Goal: Check status: Check status

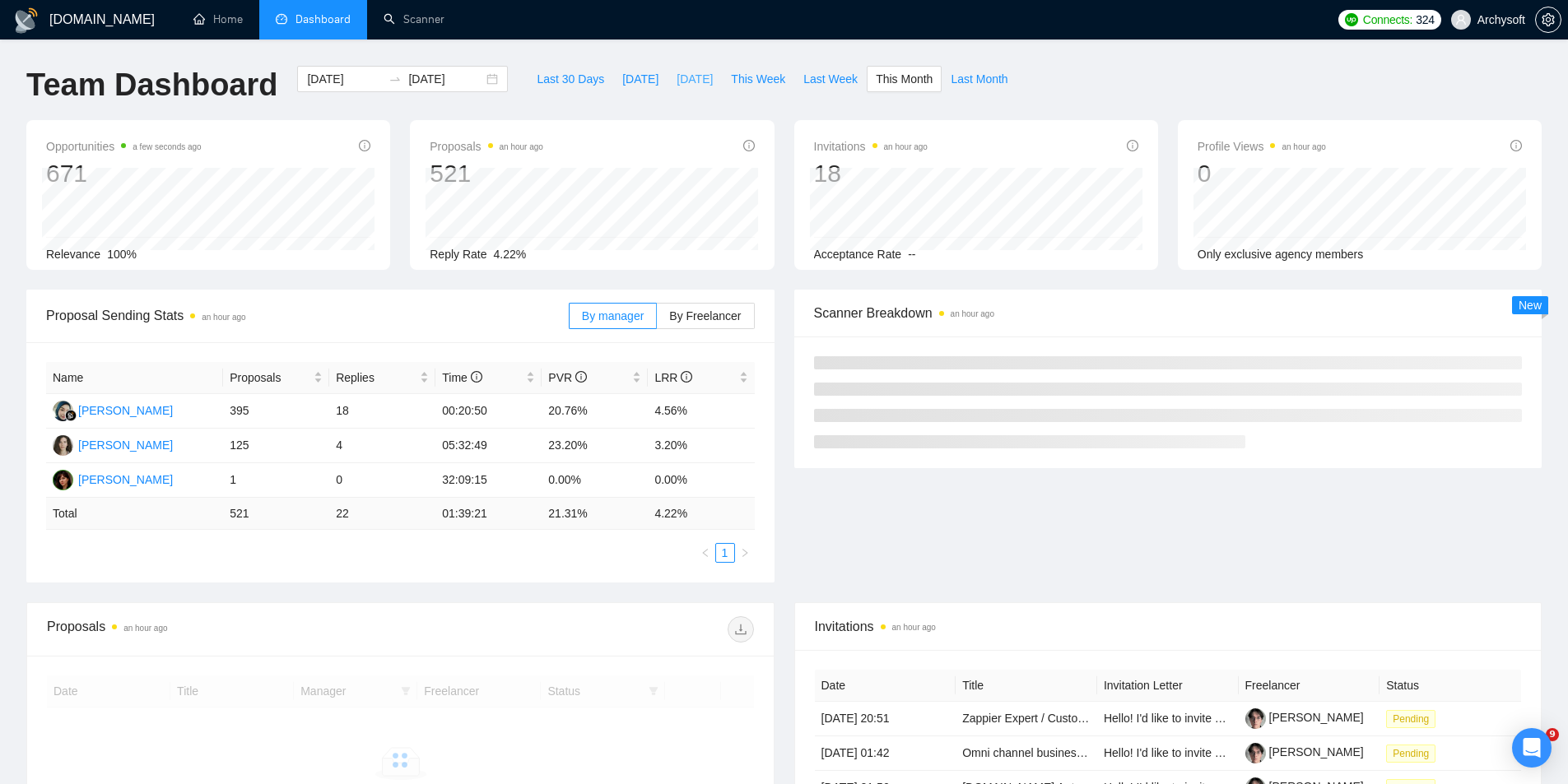
click at [676, 81] on span "[DATE]" at bounding box center [694, 79] width 36 height 18
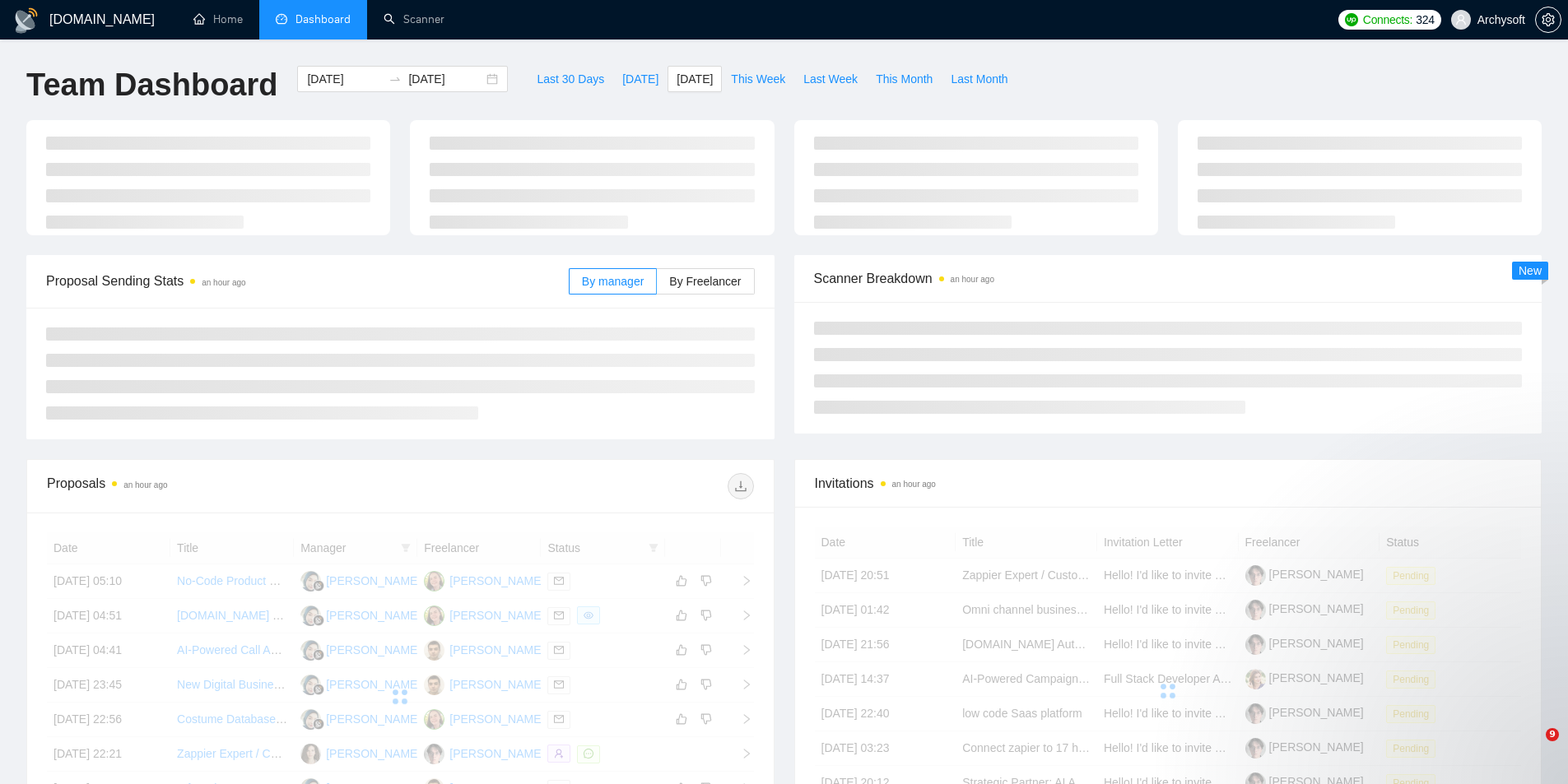
type input "[DATE]"
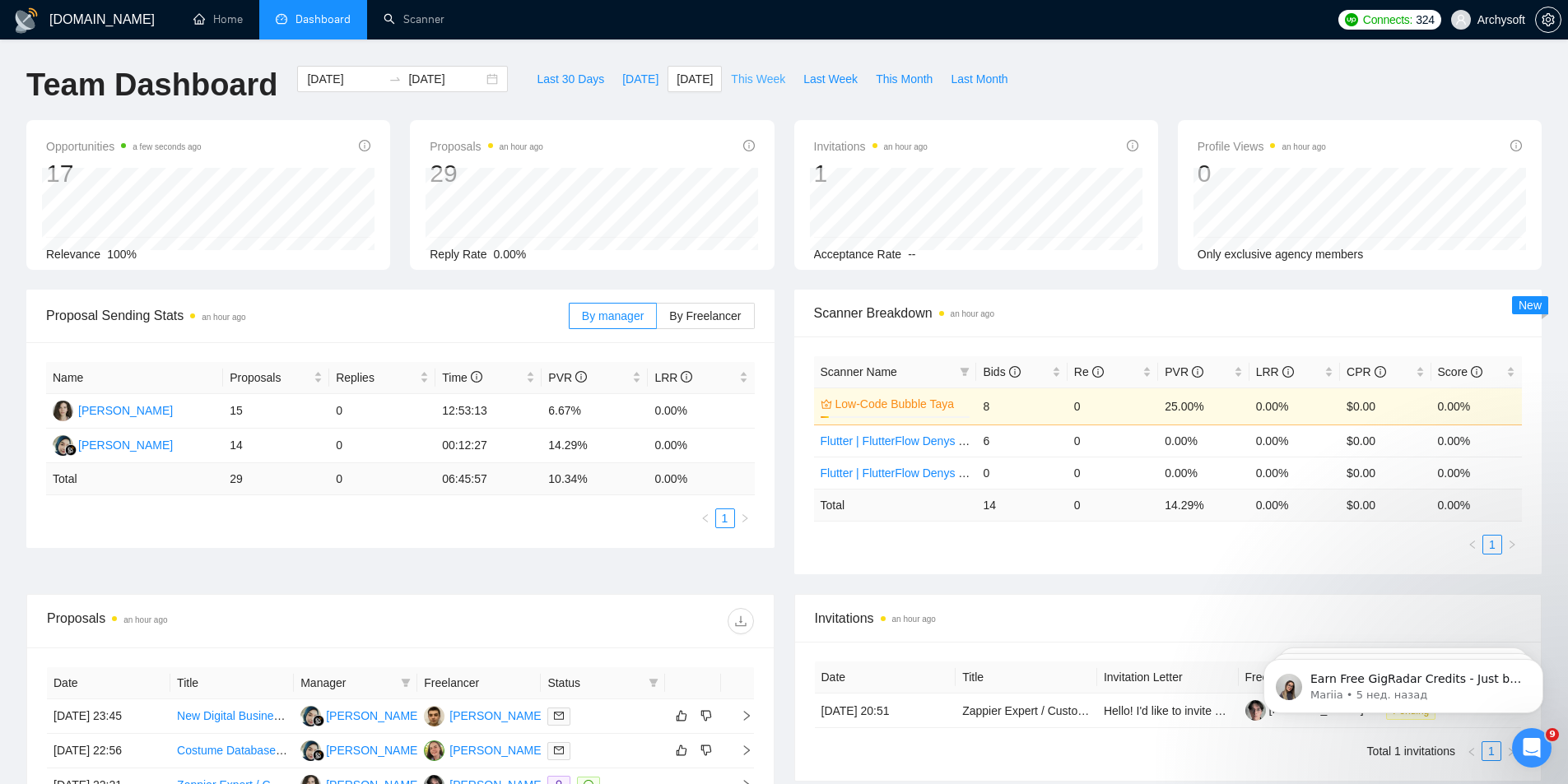
click at [753, 75] on span "This Week" at bounding box center [758, 79] width 54 height 18
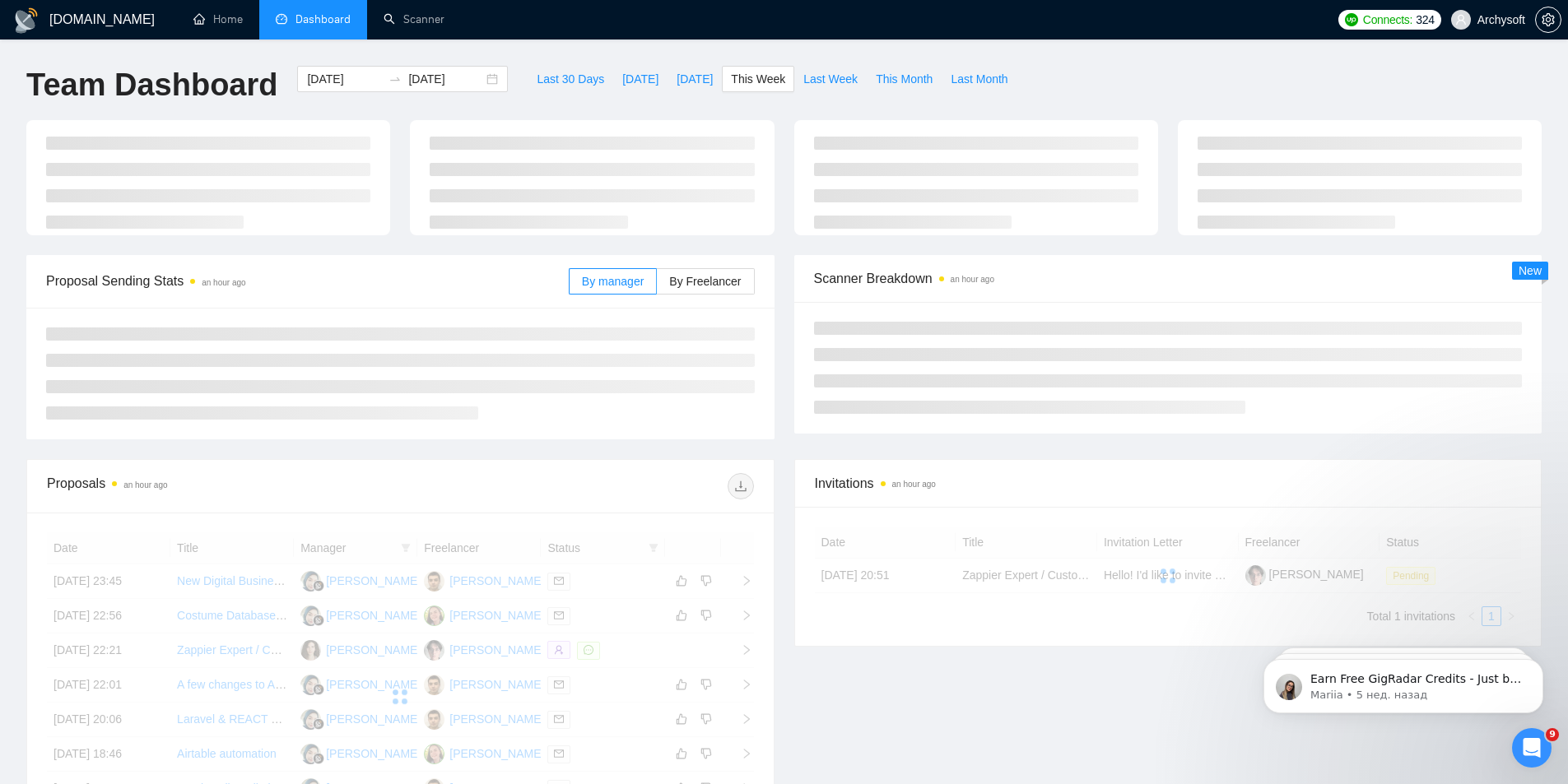
type input "[DATE]"
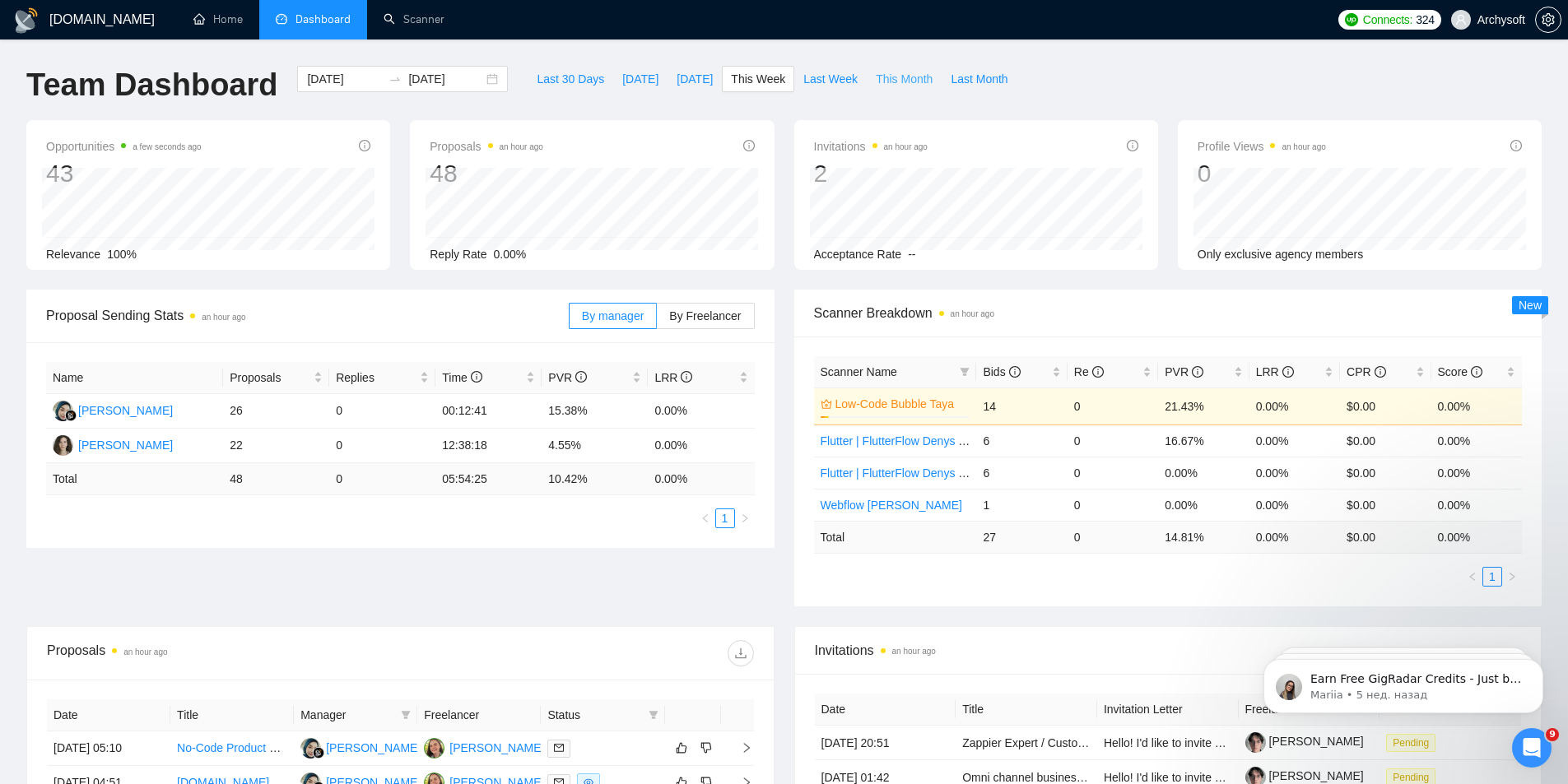
click at [884, 75] on span "This Month" at bounding box center [905, 79] width 57 height 18
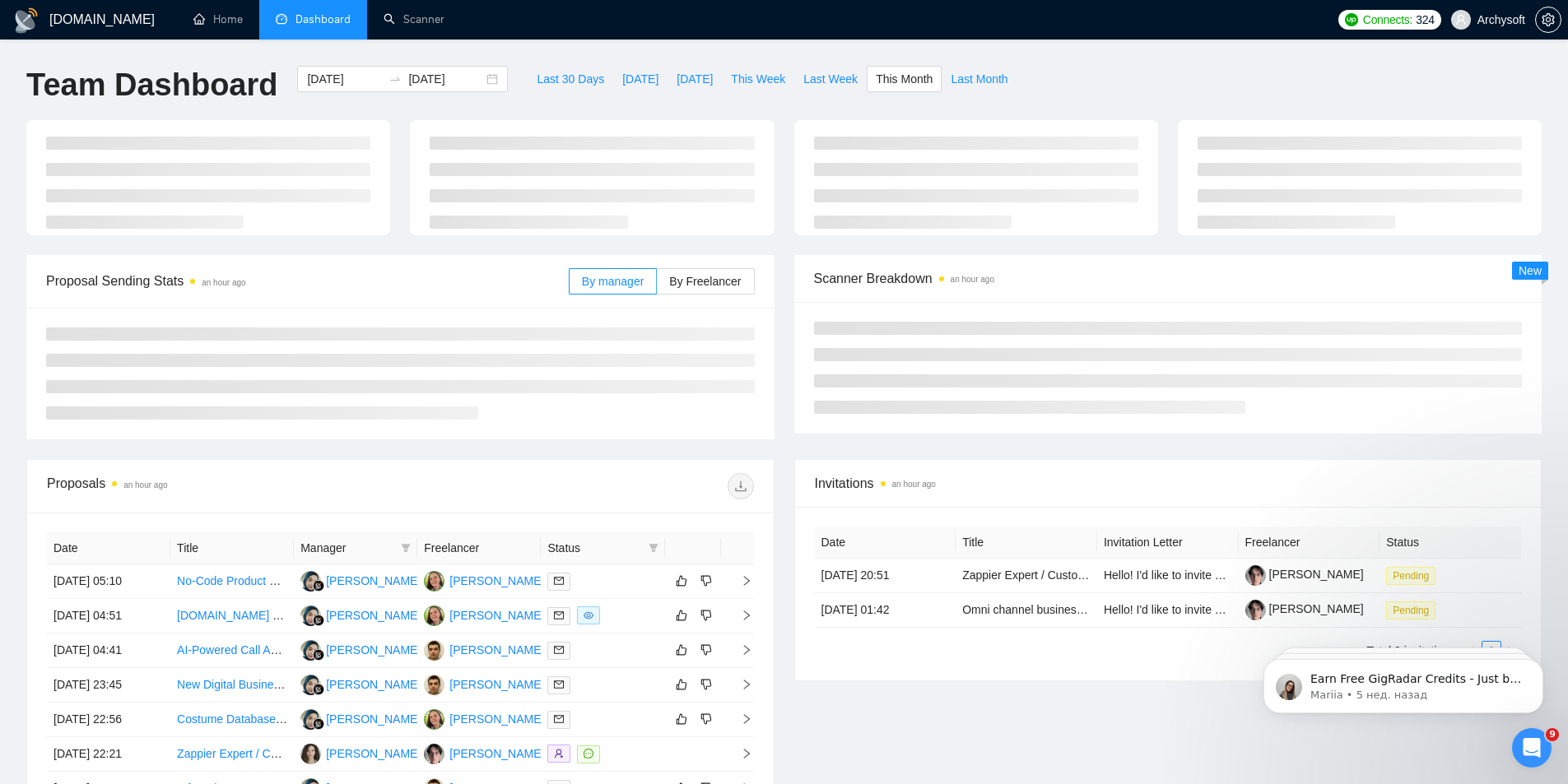
type input "[DATE]"
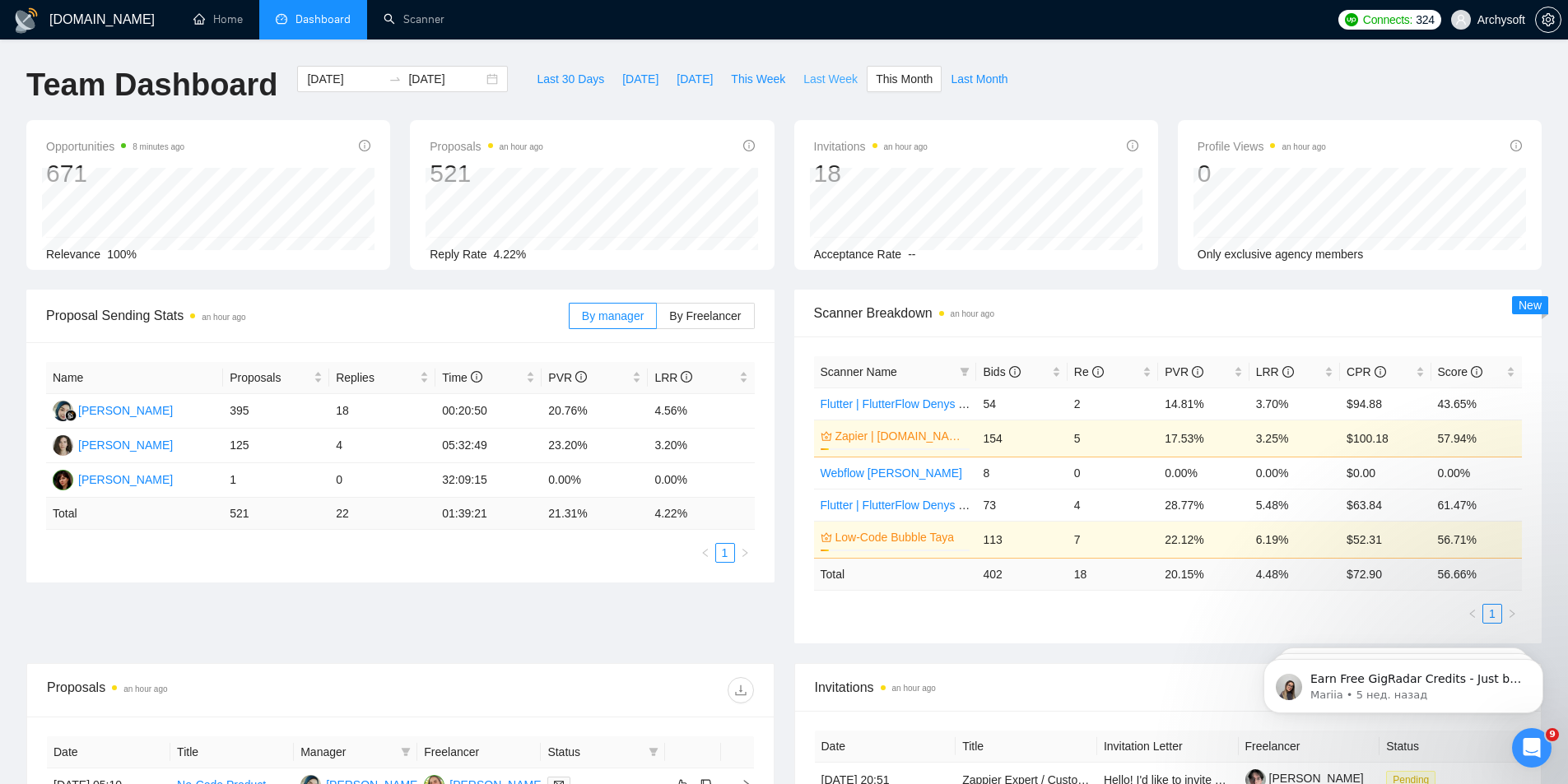
click at [808, 78] on span "Last Week" at bounding box center [830, 79] width 54 height 18
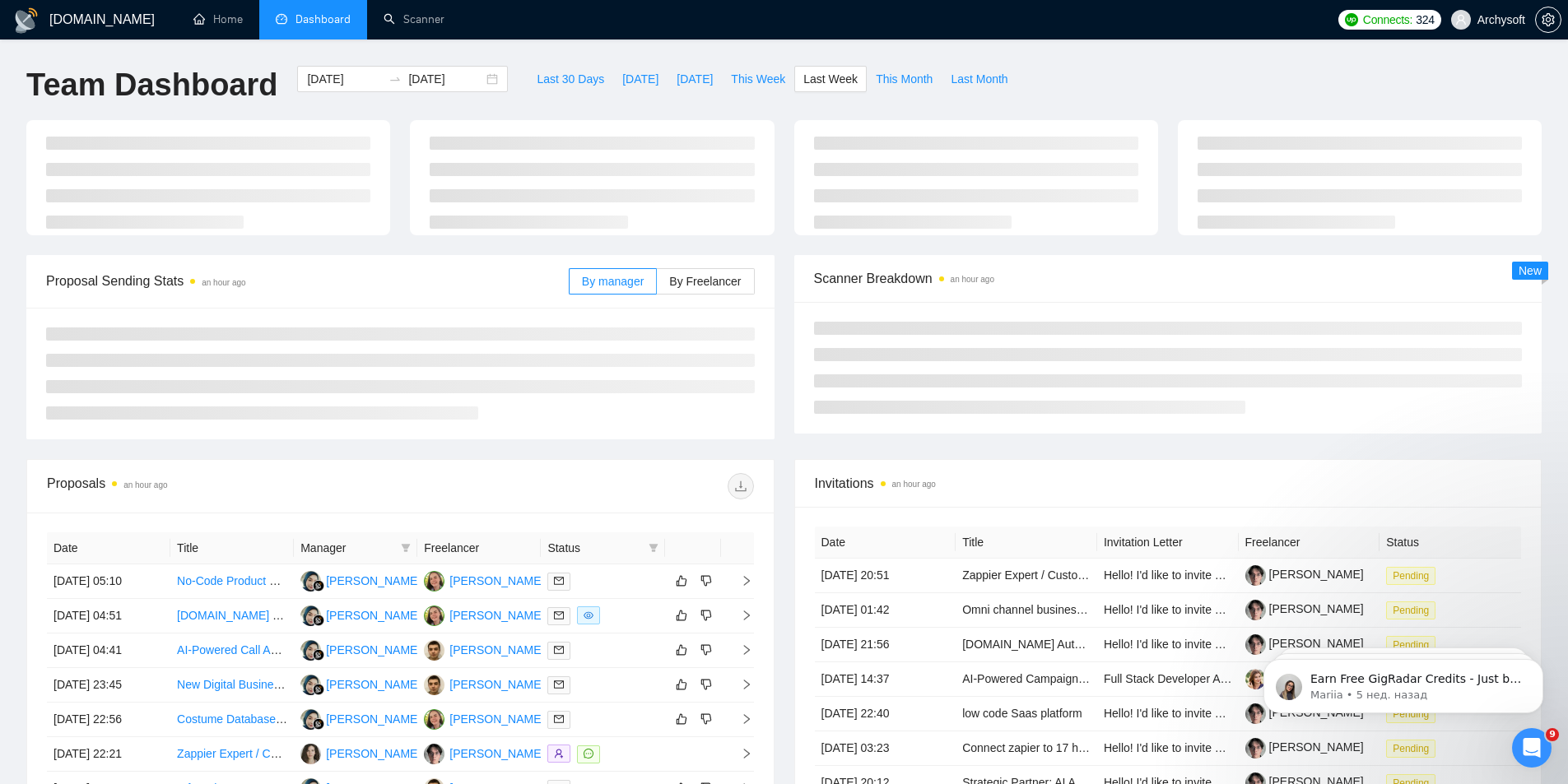
type input "[DATE]"
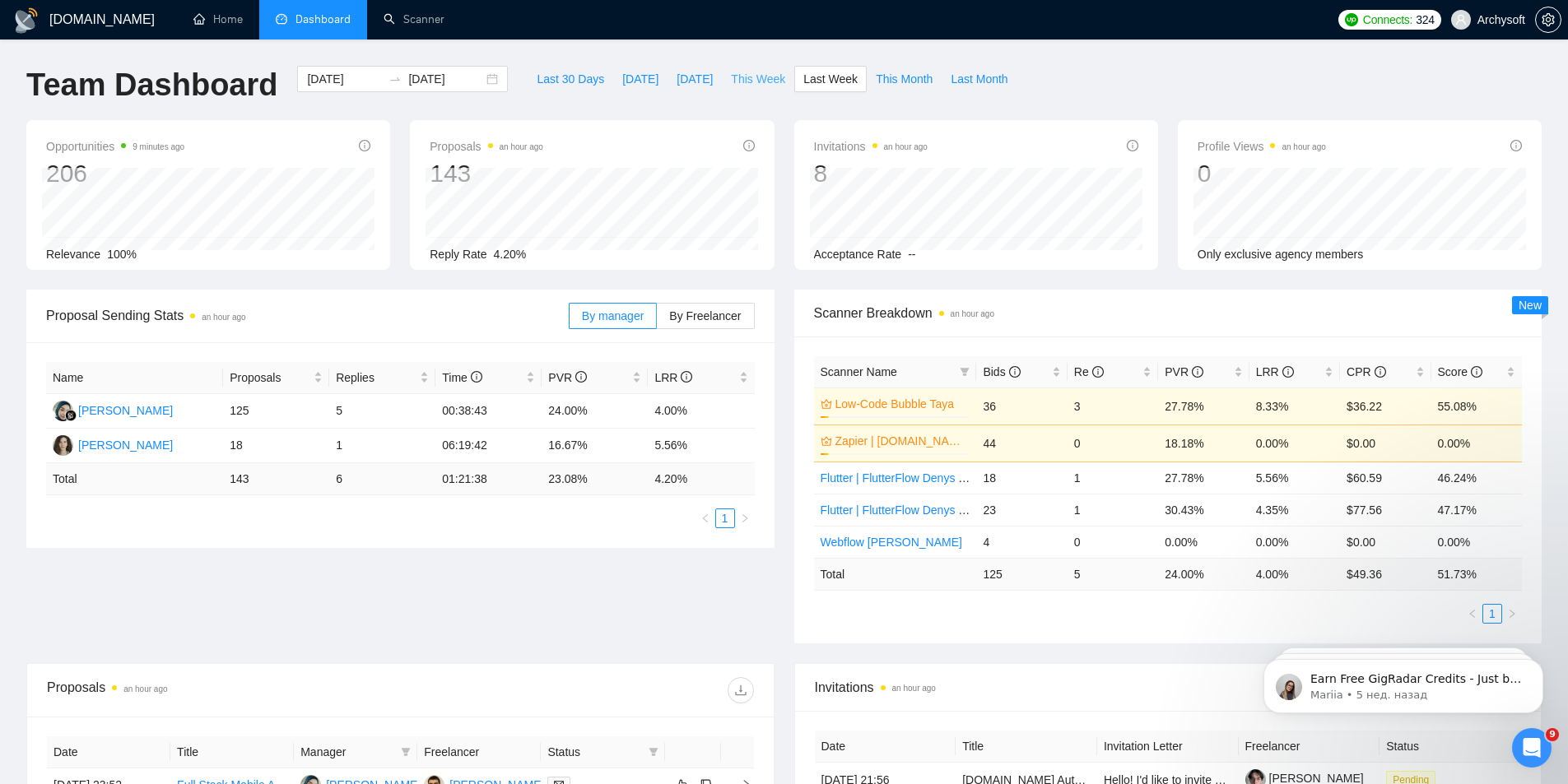
click at [756, 83] on span "This Week" at bounding box center [758, 79] width 54 height 18
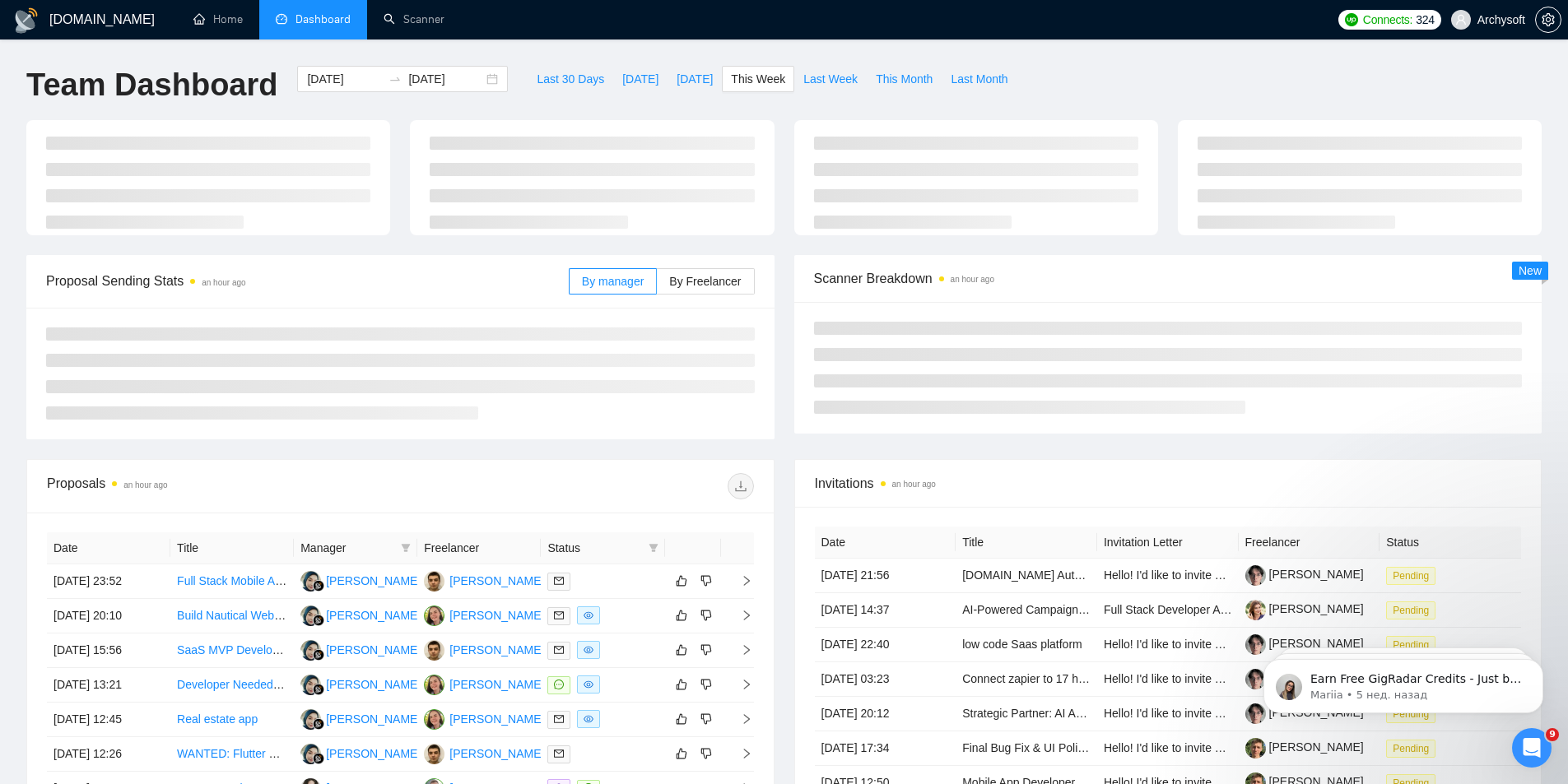
type input "[DATE]"
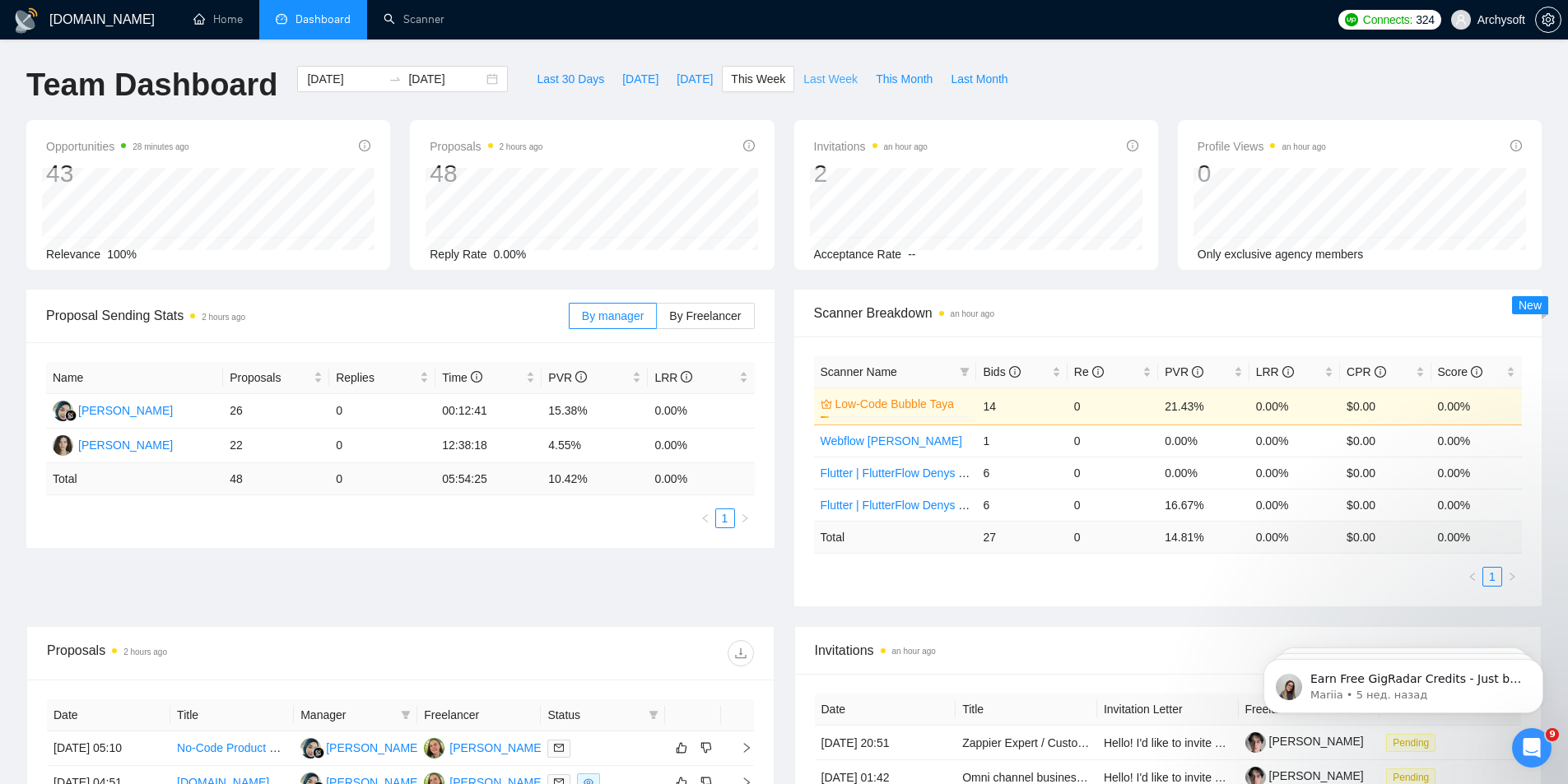
click at [814, 78] on span "Last Week" at bounding box center [830, 79] width 54 height 18
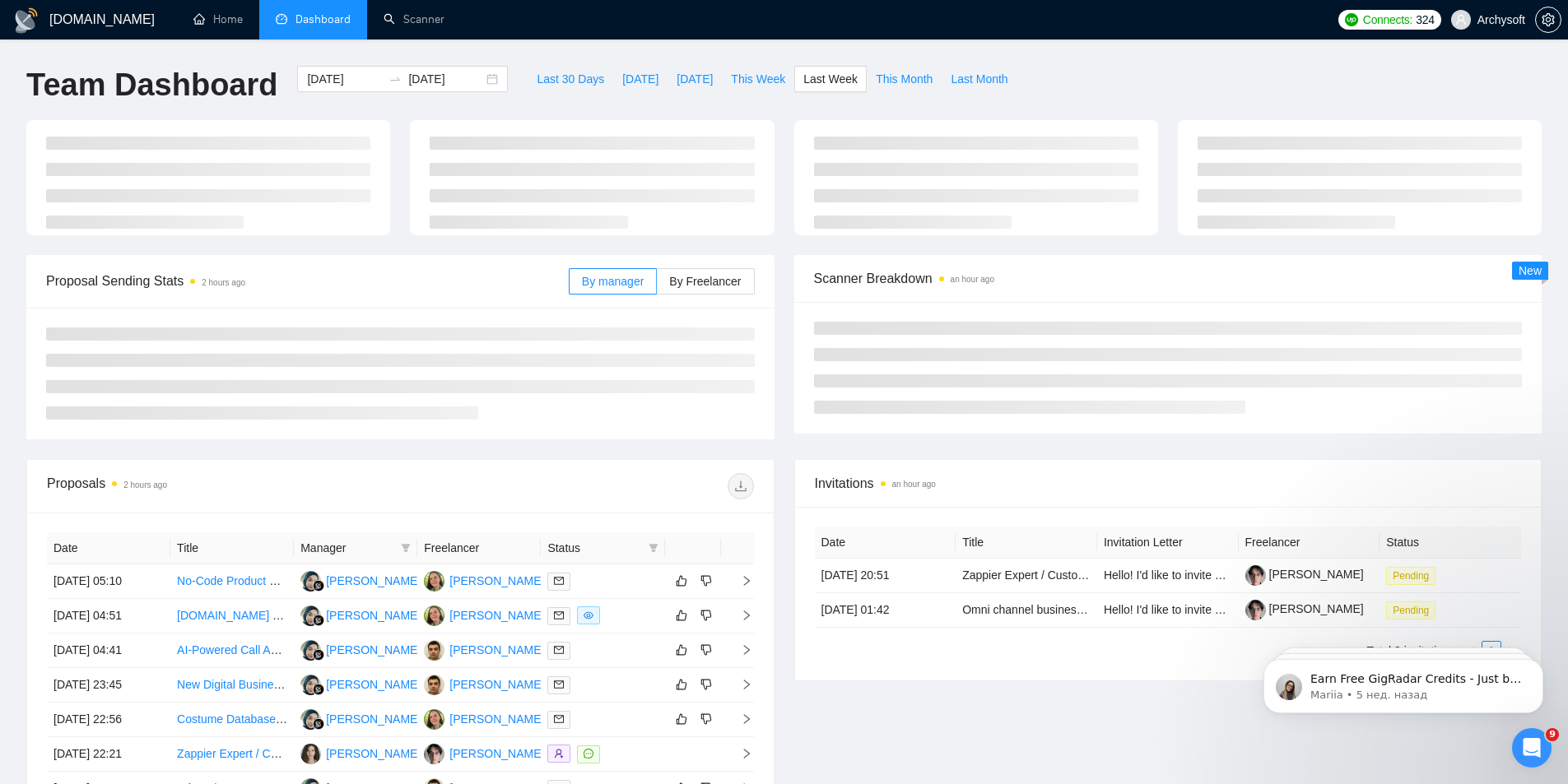
type input "[DATE]"
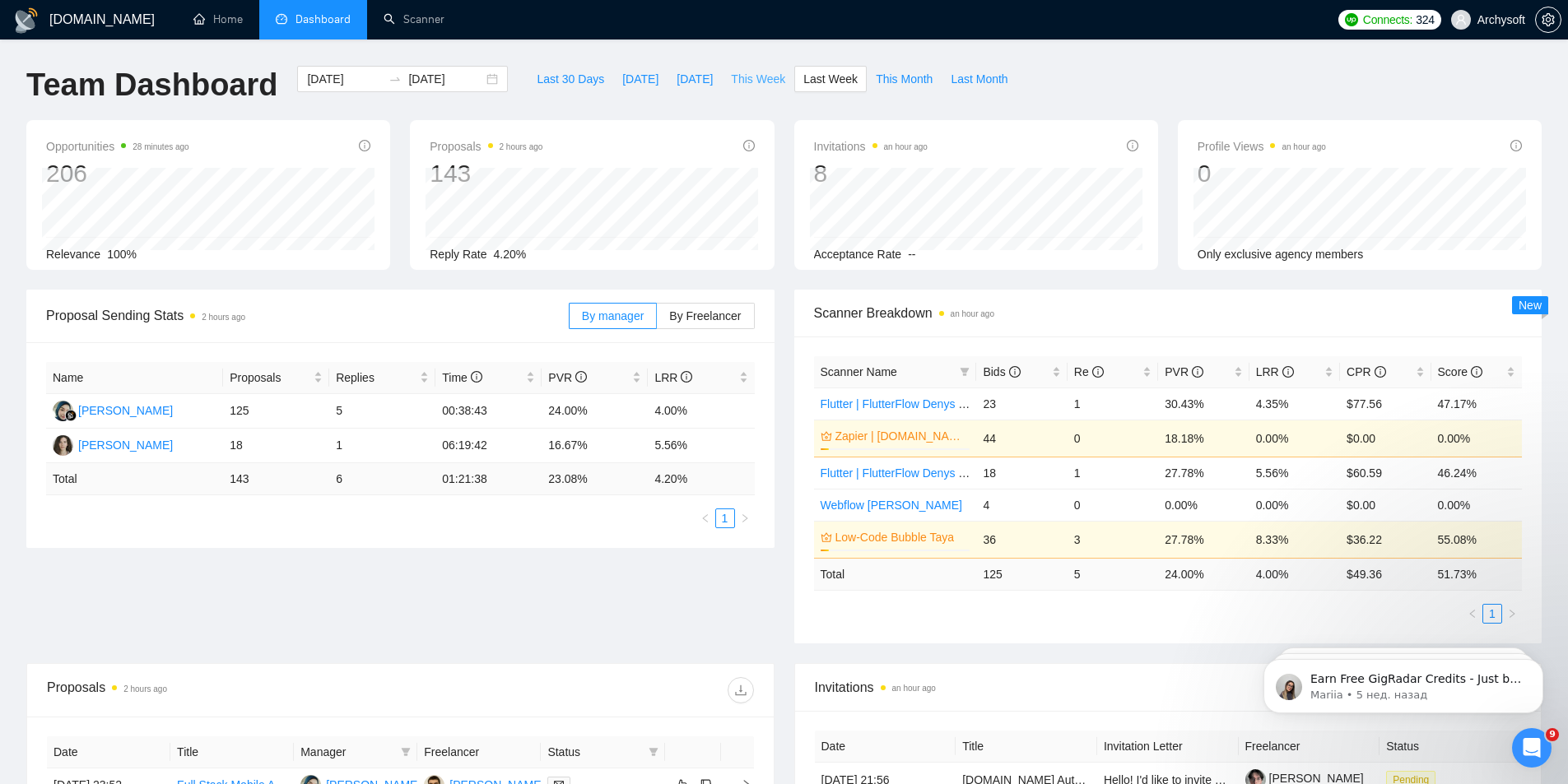
click at [748, 83] on span "This Week" at bounding box center [758, 79] width 54 height 18
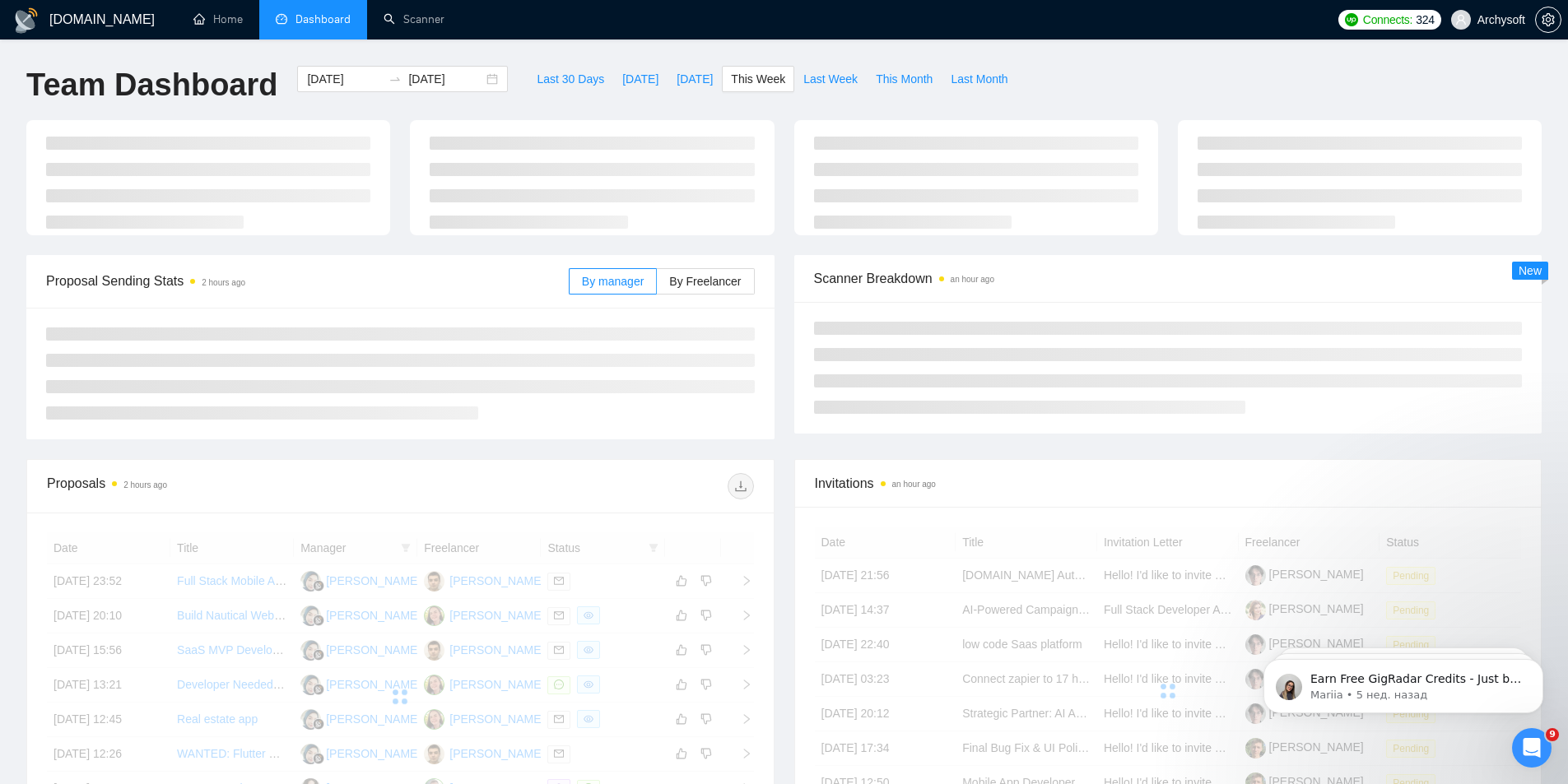
type input "[DATE]"
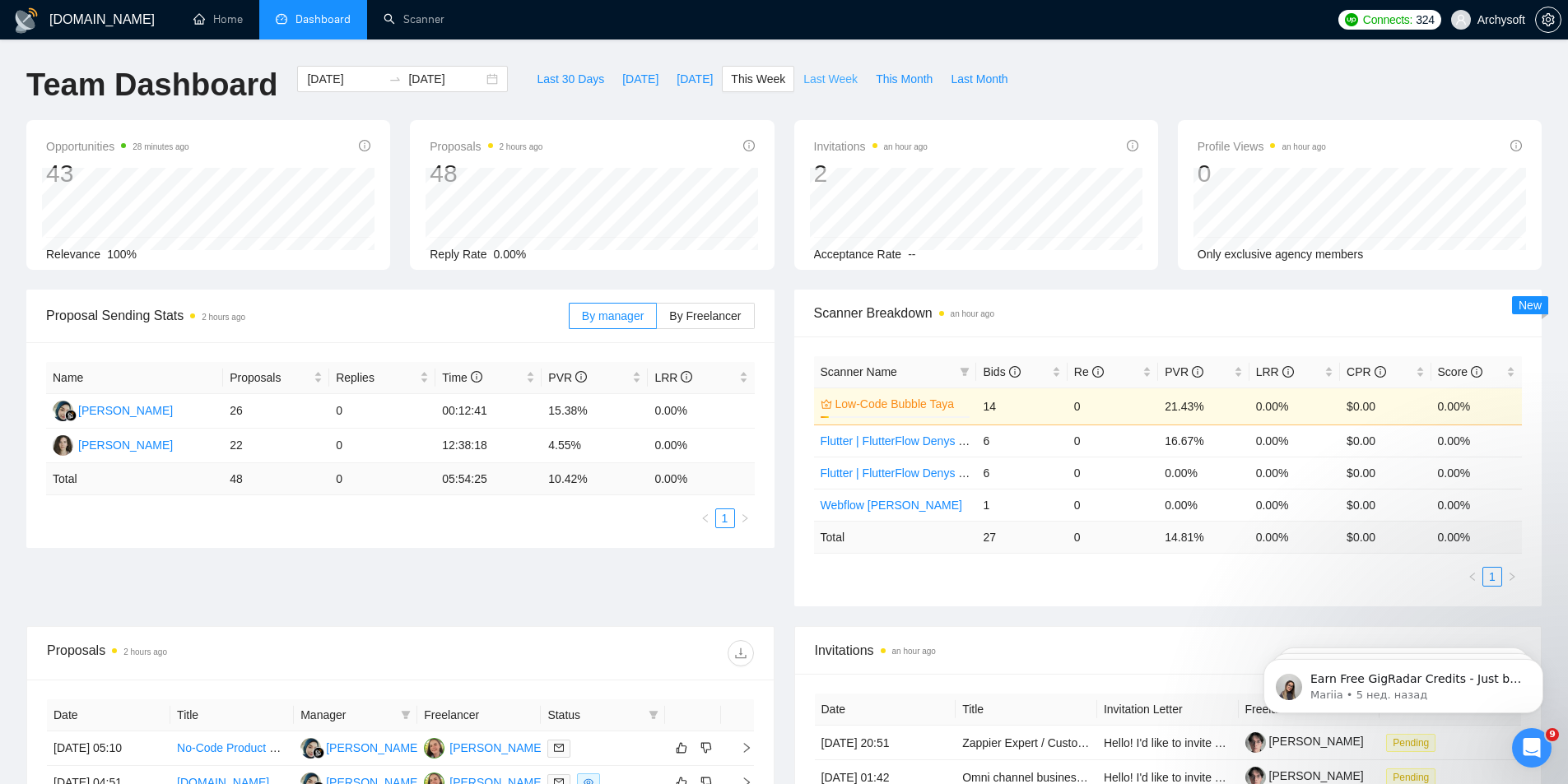
click at [817, 80] on span "Last Week" at bounding box center [830, 79] width 54 height 18
type input "[DATE]"
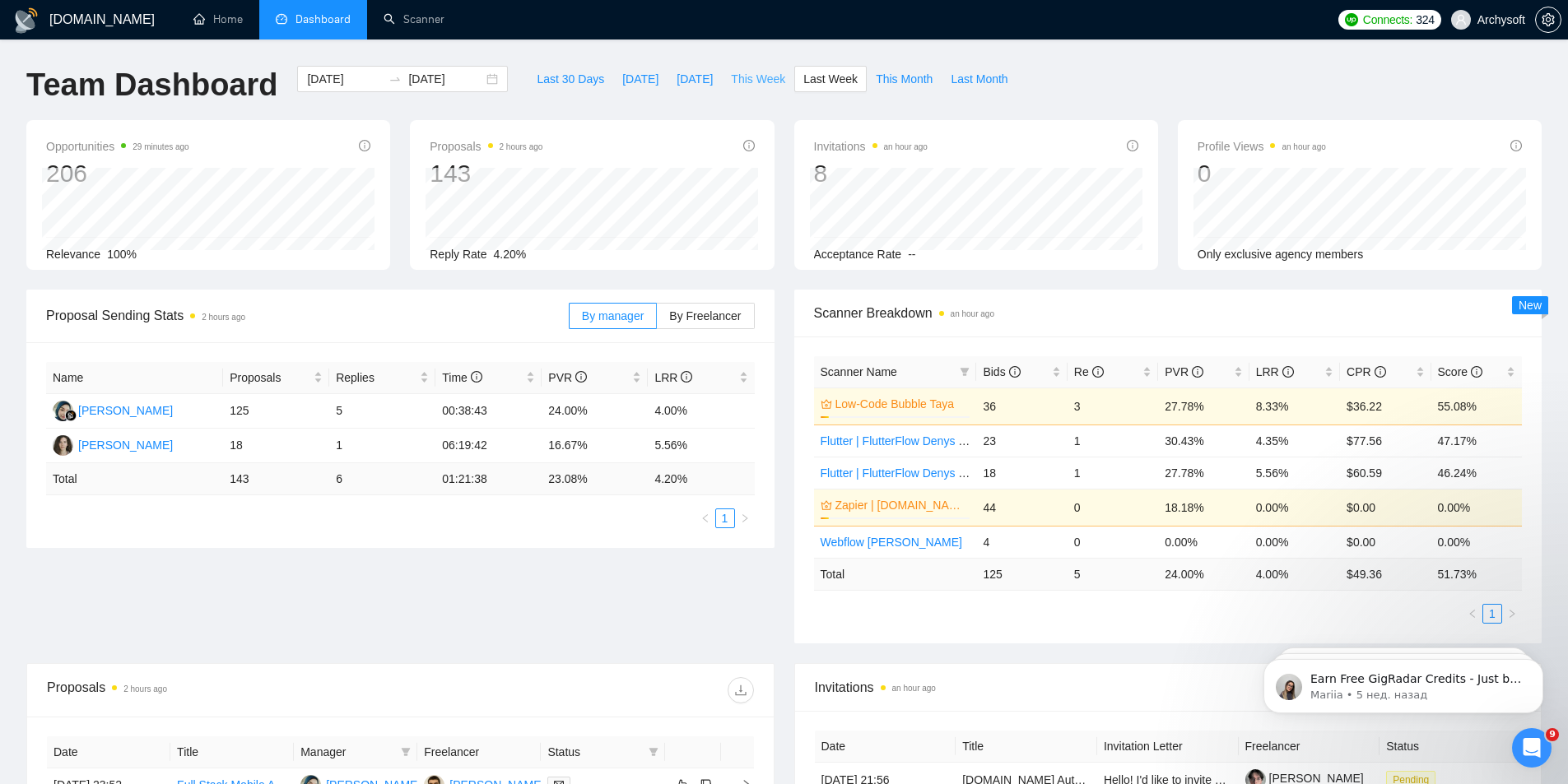
click at [744, 81] on span "This Week" at bounding box center [758, 79] width 54 height 18
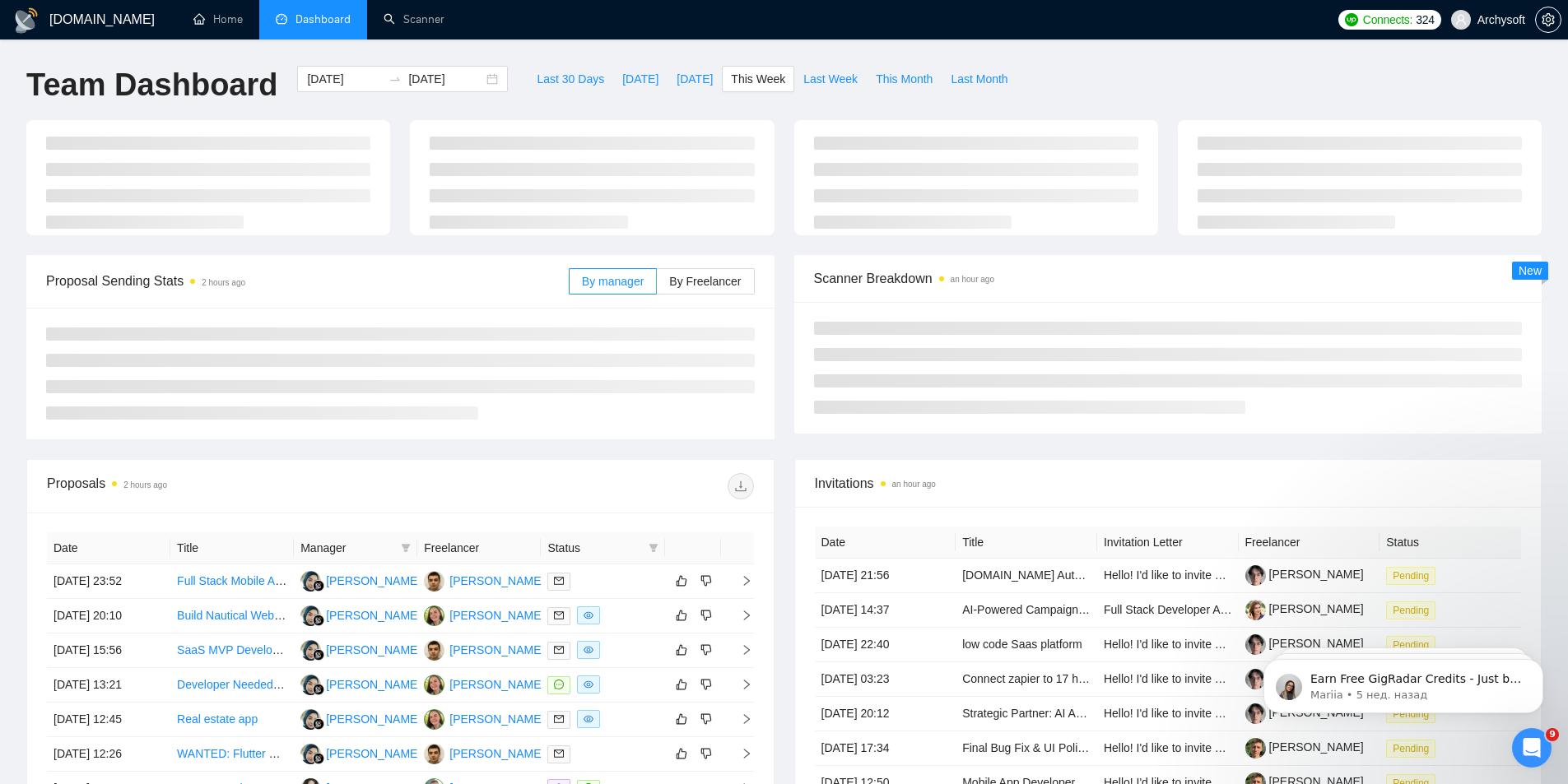
type input "[DATE]"
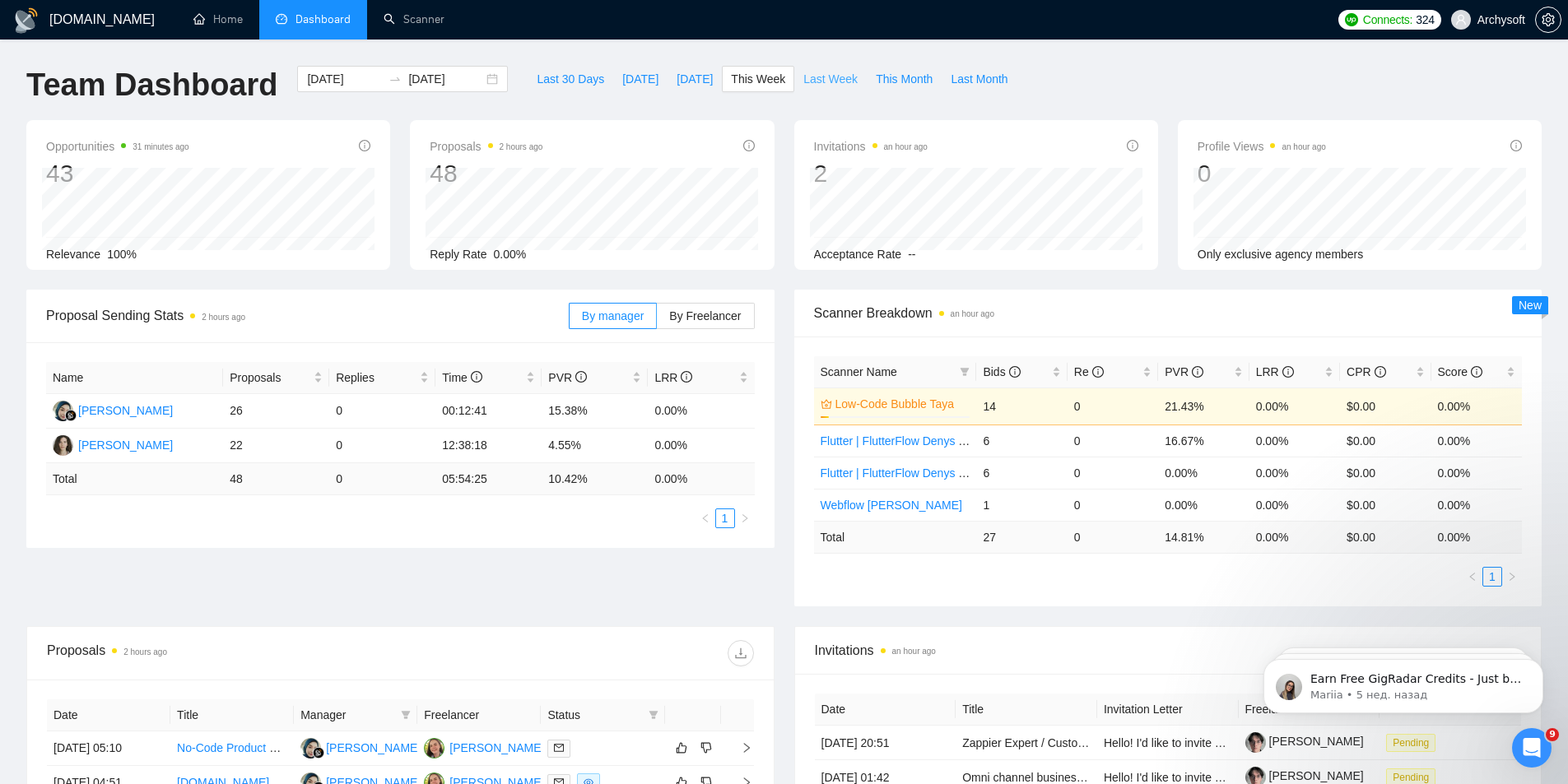
click at [821, 74] on span "Last Week" at bounding box center [830, 79] width 54 height 18
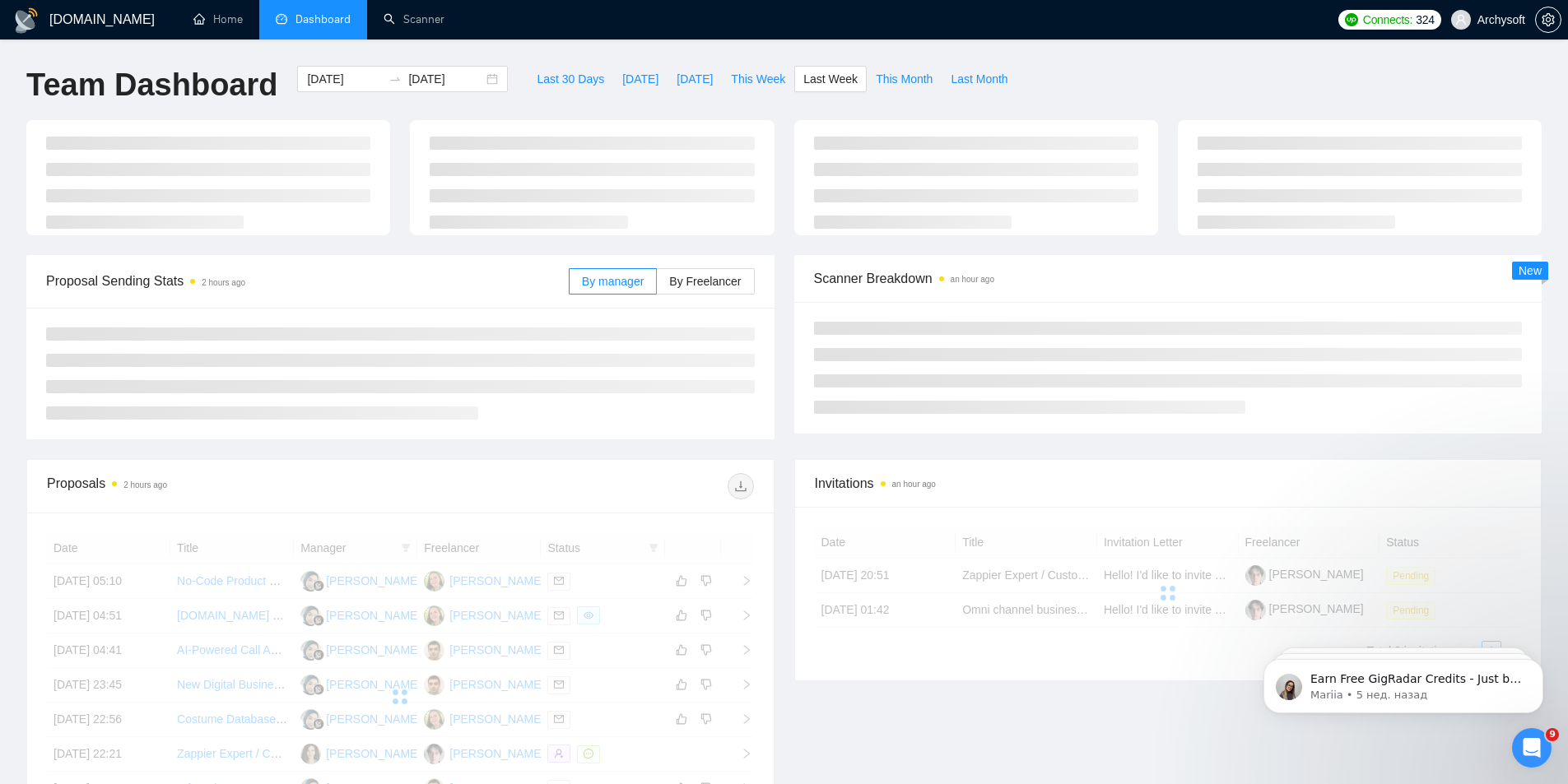
type input "[DATE]"
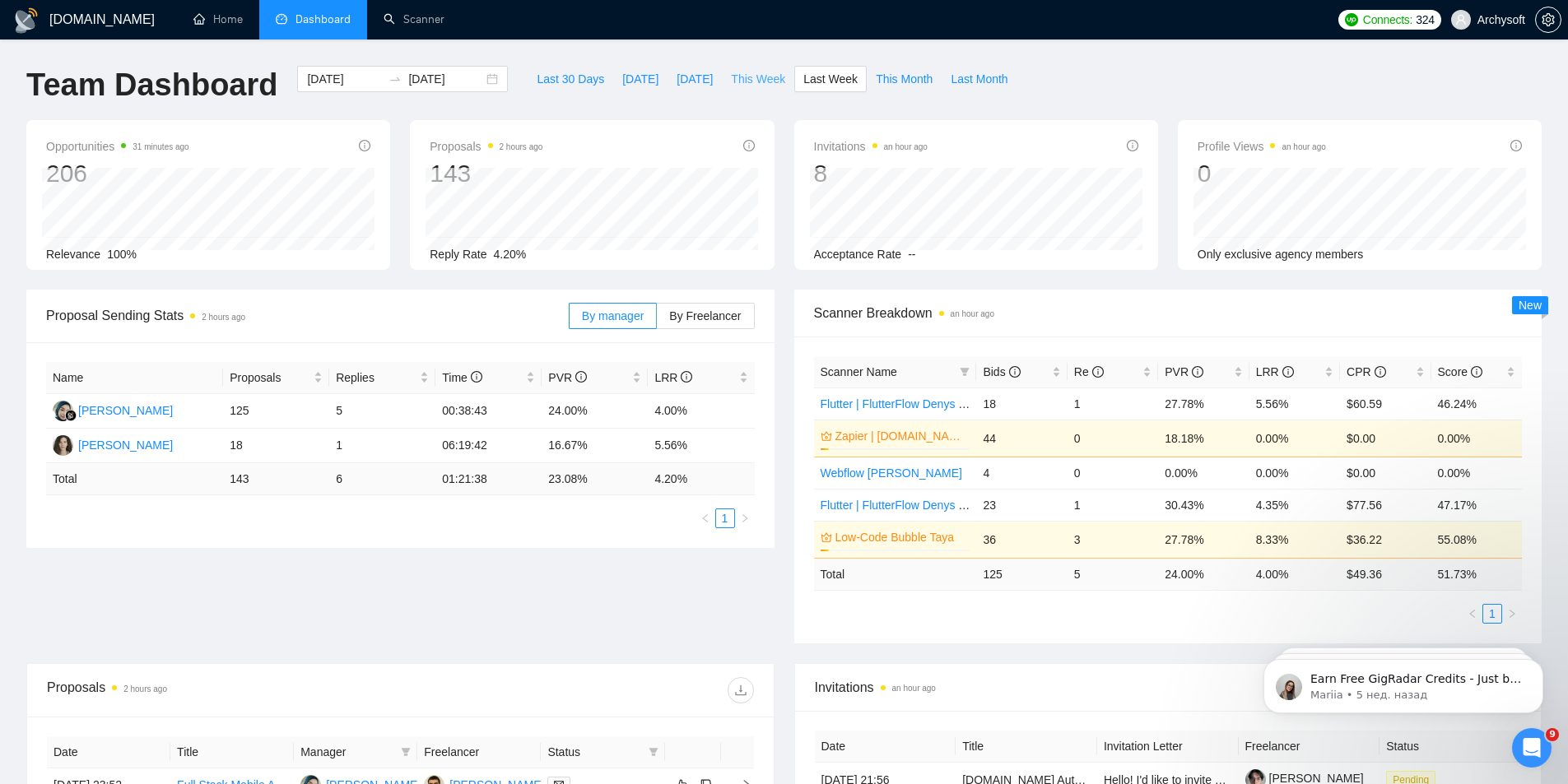
click at [752, 84] on span "This Week" at bounding box center [758, 79] width 54 height 18
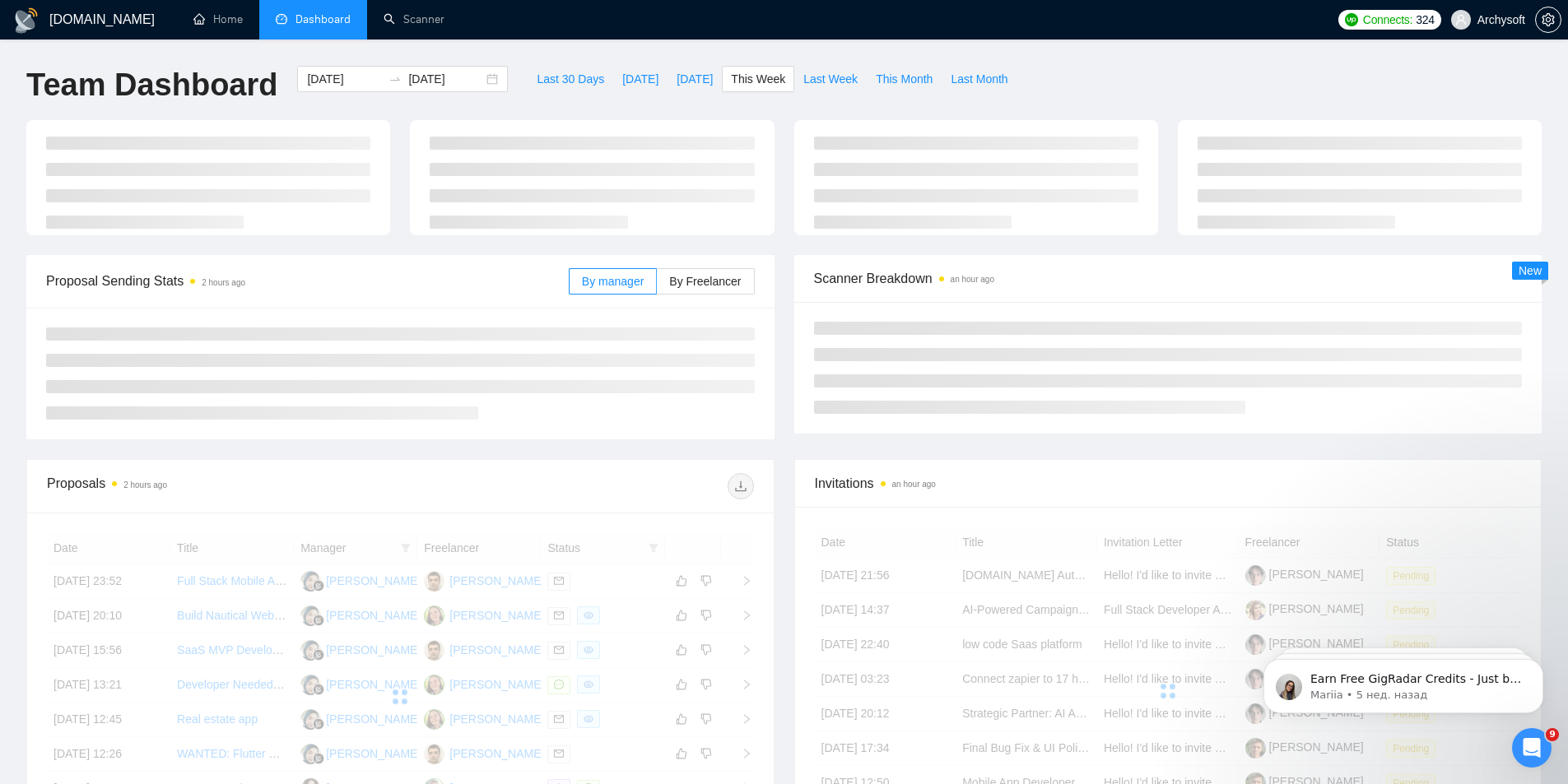
type input "[DATE]"
